Goal: Information Seeking & Learning: Learn about a topic

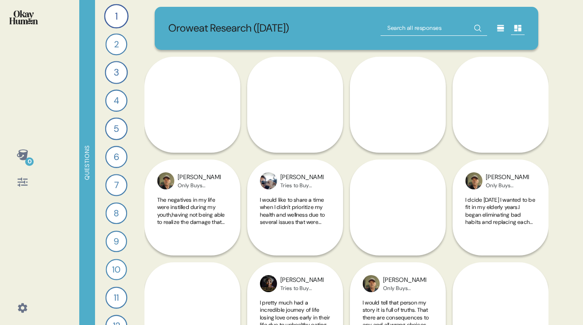
click at [14, 179] on div at bounding box center [22, 182] width 20 height 20
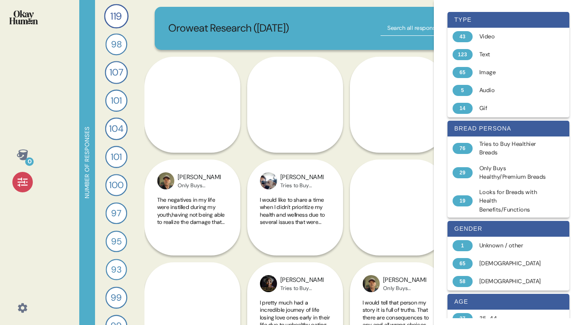
click at [23, 181] on icon at bounding box center [23, 182] width 12 height 12
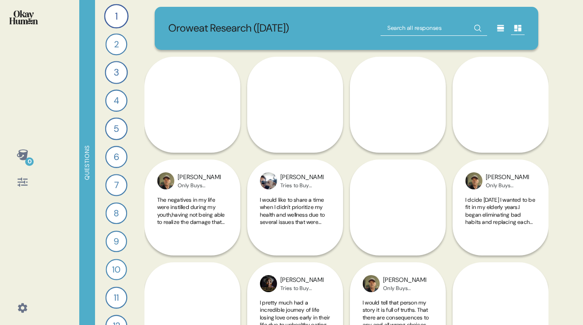
click at [23, 181] on icon at bounding box center [23, 182] width 12 height 12
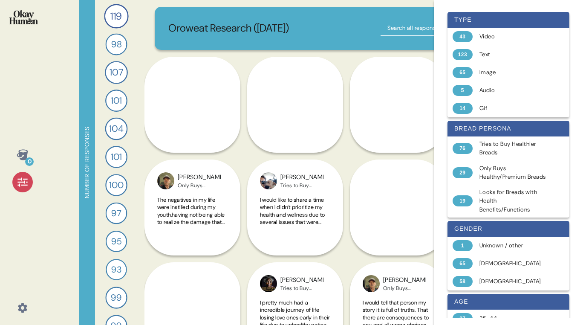
click at [23, 181] on icon at bounding box center [23, 182] width 12 height 12
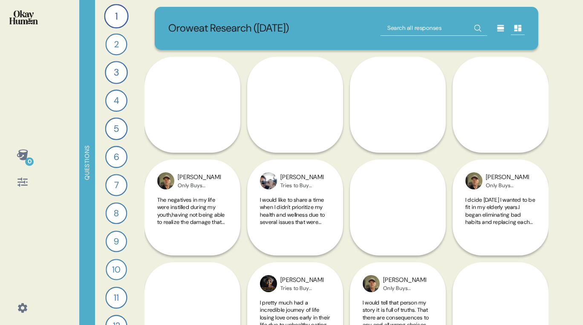
click at [26, 151] on icon at bounding box center [23, 155] width 12 height 12
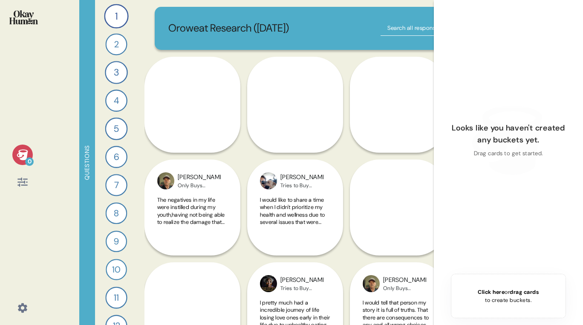
click at [26, 153] on icon at bounding box center [22, 154] width 11 height 11
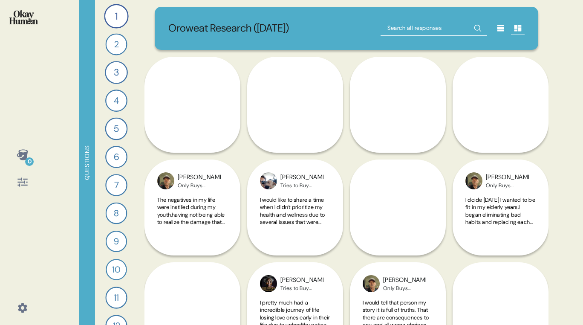
click at [497, 30] on icon at bounding box center [501, 28] width 9 height 9
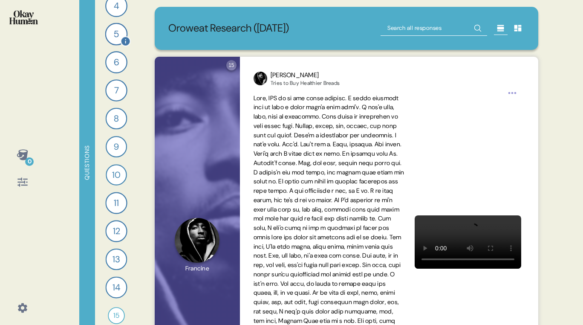
scroll to position [104, 0]
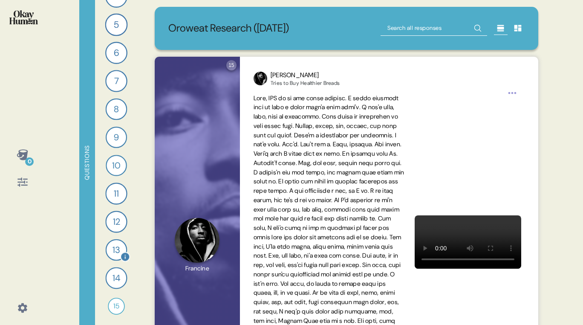
click at [119, 251] on div "13" at bounding box center [117, 250] width 22 height 22
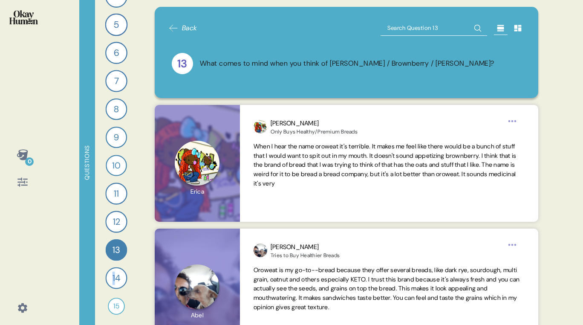
drag, startPoint x: 117, startPoint y: 275, endPoint x: 95, endPoint y: 262, distance: 24.6
click at [95, 262] on div "1 Tell me a story that captures what prioritizing your health looks like in you…" at bounding box center [116, 162] width 43 height 325
click at [562, 171] on div "0 Questions 1 Tell me a story that captures what prioritizing your health looks…" at bounding box center [291, 162] width 583 height 325
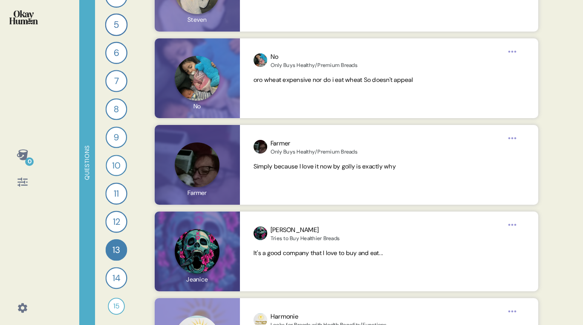
scroll to position [4806, 0]
